Goal: Navigation & Orientation: Understand site structure

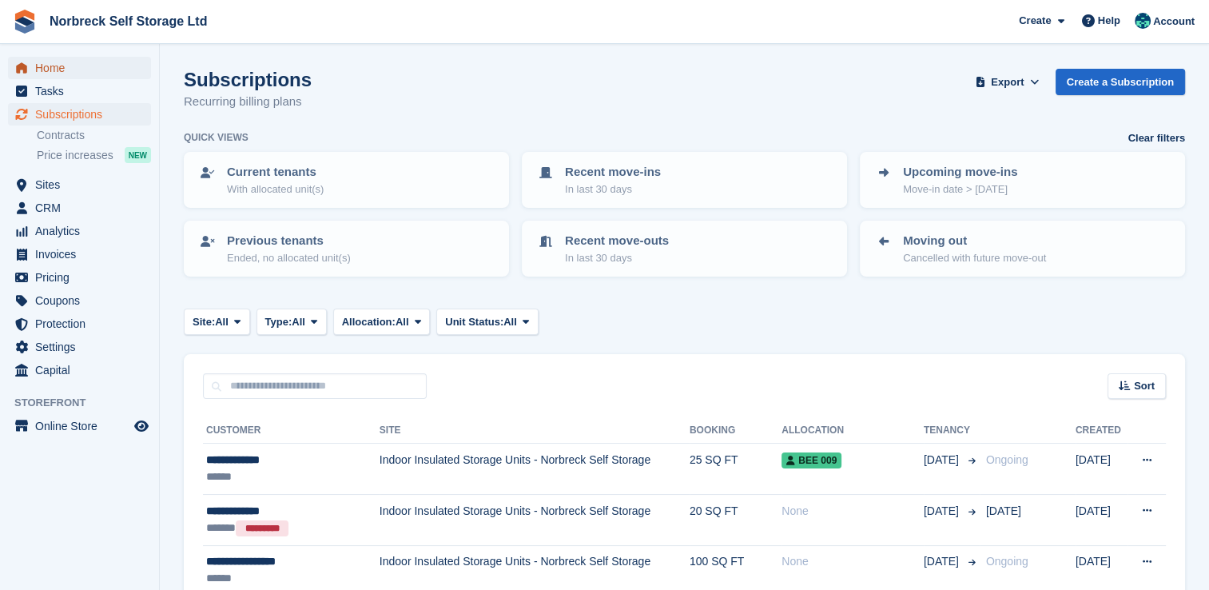
click at [42, 74] on span "Home" at bounding box center [83, 68] width 96 height 22
click at [48, 175] on span "Sites" at bounding box center [83, 184] width 96 height 22
click at [61, 180] on span "Sites" at bounding box center [83, 184] width 96 height 22
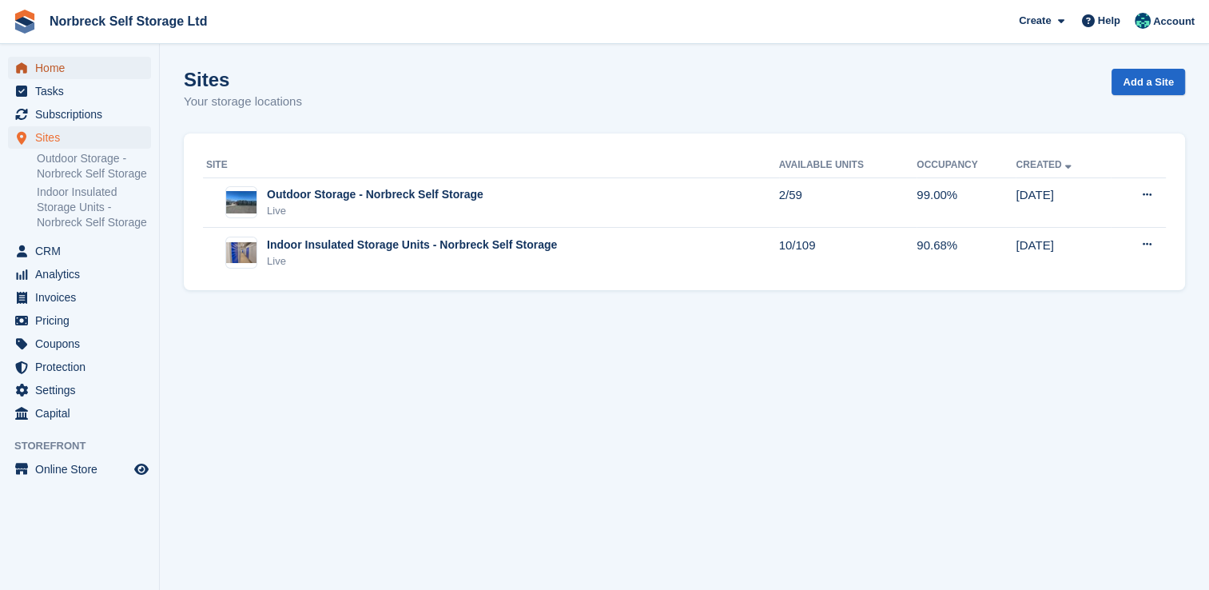
click at [62, 66] on span "Home" at bounding box center [83, 68] width 96 height 22
click at [55, 273] on span "Analytics" at bounding box center [83, 274] width 96 height 22
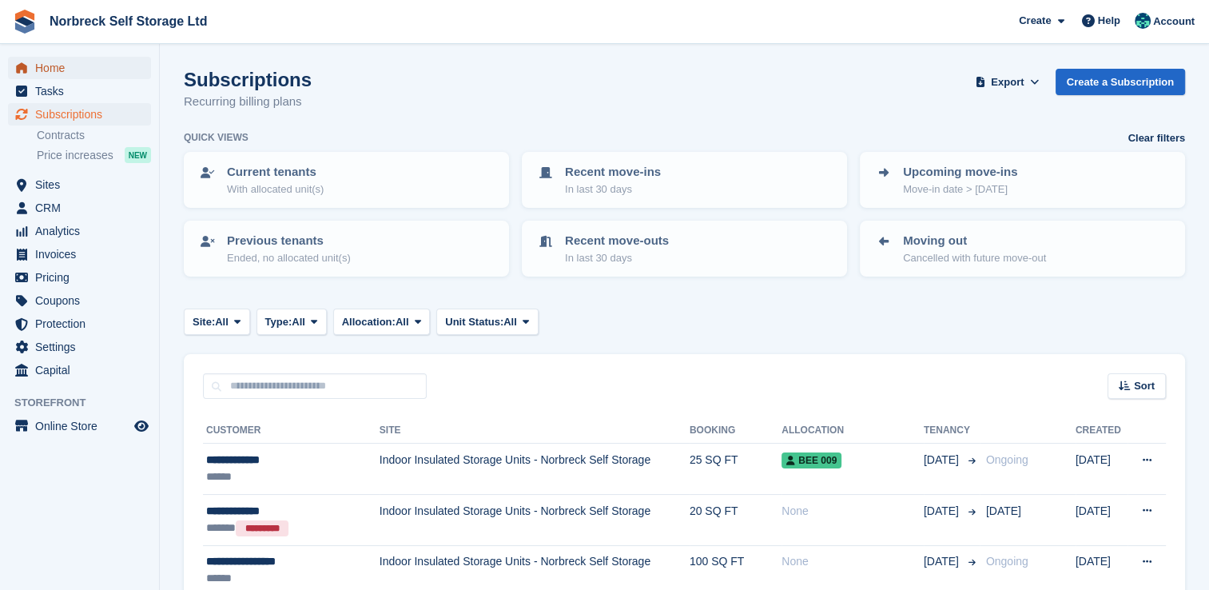
click at [50, 74] on span "Home" at bounding box center [83, 68] width 96 height 22
